Goal: Find specific page/section: Find specific page/section

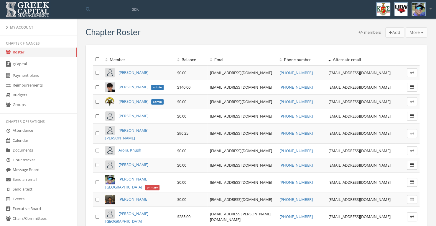
scroll to position [19, 0]
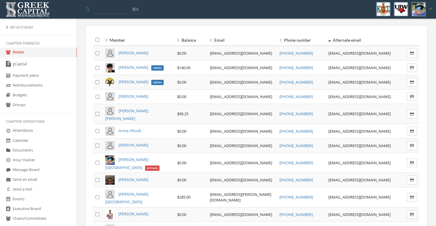
click at [186, 39] on th "Balance" at bounding box center [191, 39] width 33 height 11
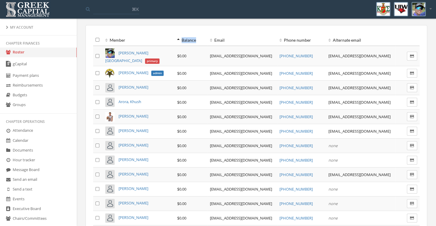
click at [186, 39] on th "Balance" at bounding box center [191, 39] width 33 height 11
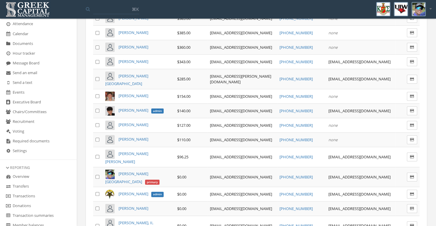
scroll to position [0, 0]
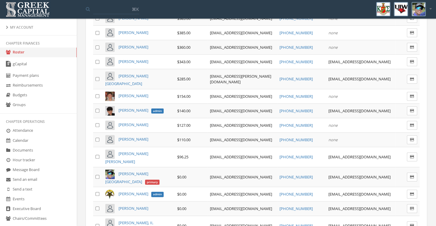
click at [39, 76] on link "Payment plans" at bounding box center [38, 76] width 77 height 10
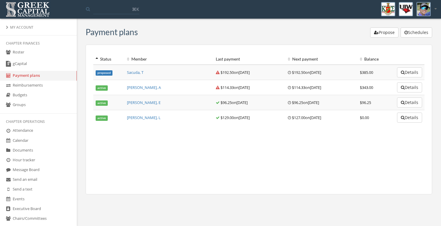
click at [16, 56] on link "Roster" at bounding box center [38, 52] width 77 height 10
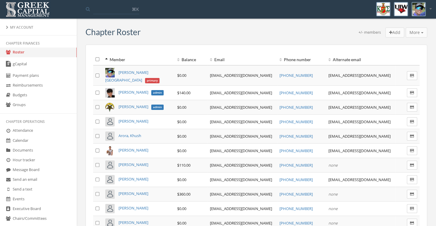
click at [188, 58] on th "Balance" at bounding box center [191, 59] width 33 height 11
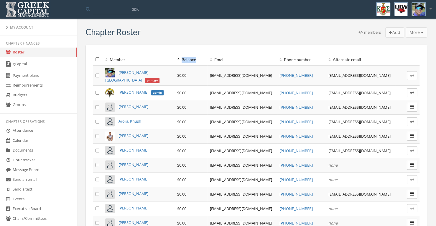
click at [188, 58] on th "Balance" at bounding box center [191, 59] width 33 height 11
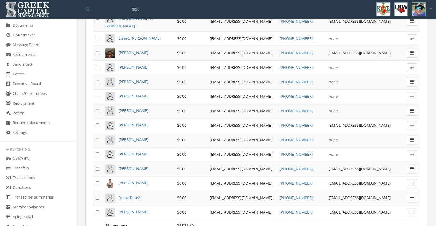
scroll to position [126, 0]
click at [24, 155] on link "Overview" at bounding box center [38, 157] width 77 height 10
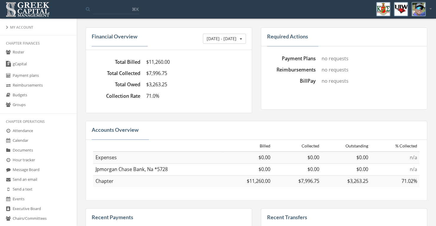
scroll to position [0, 0]
click at [13, 52] on link "Roster" at bounding box center [38, 52] width 77 height 10
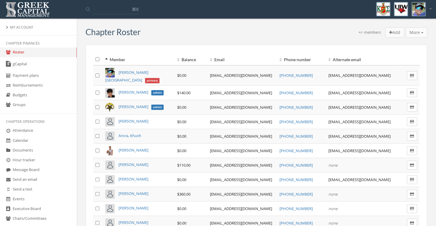
click at [181, 57] on th "Balance" at bounding box center [191, 59] width 33 height 11
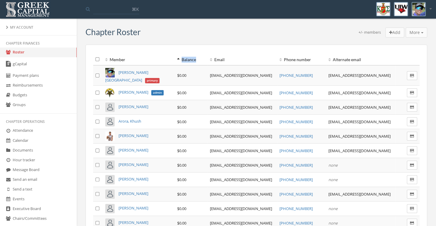
click at [181, 57] on th "Balance" at bounding box center [191, 59] width 33 height 11
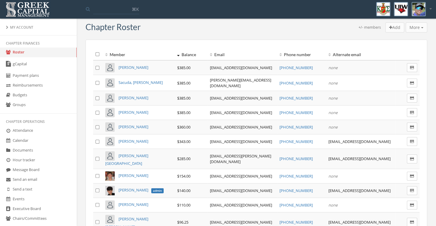
scroll to position [0, 0]
